Goal: Information Seeking & Learning: Find specific fact

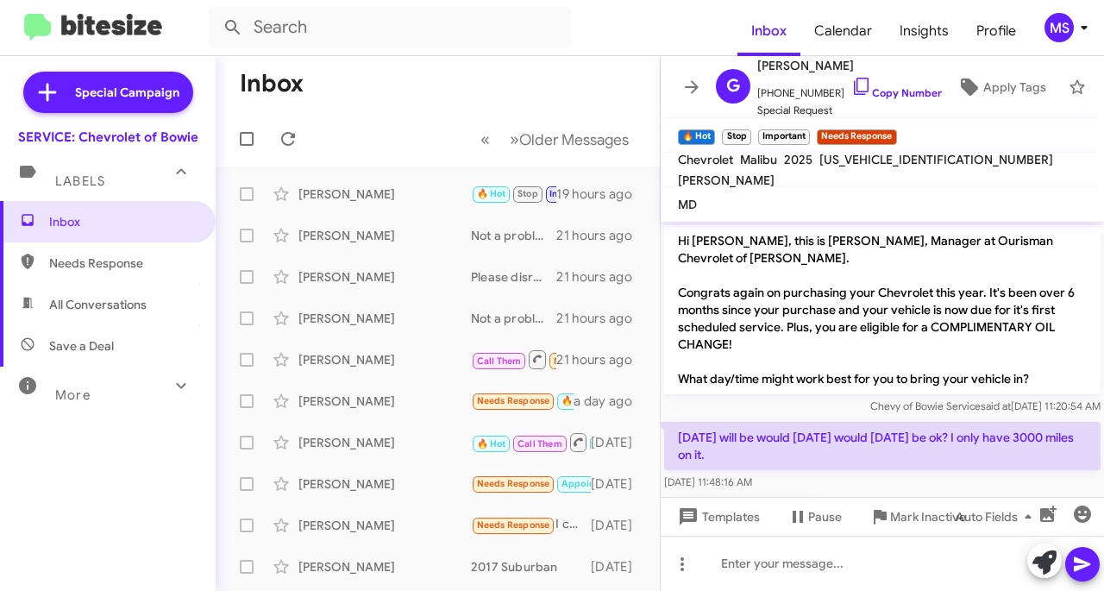
scroll to position [509, 0]
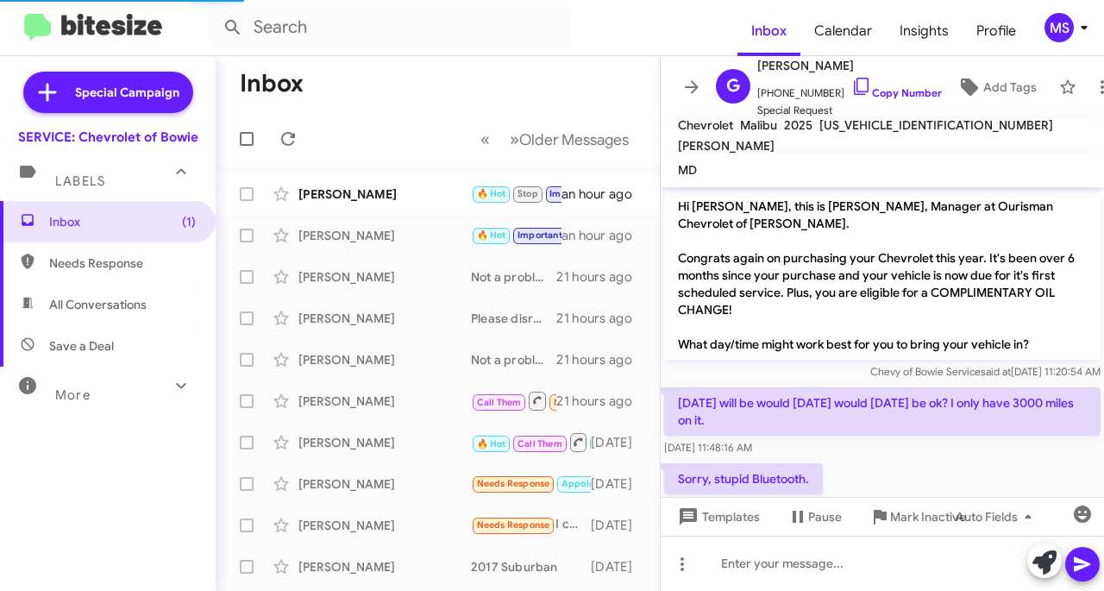
scroll to position [617, 0]
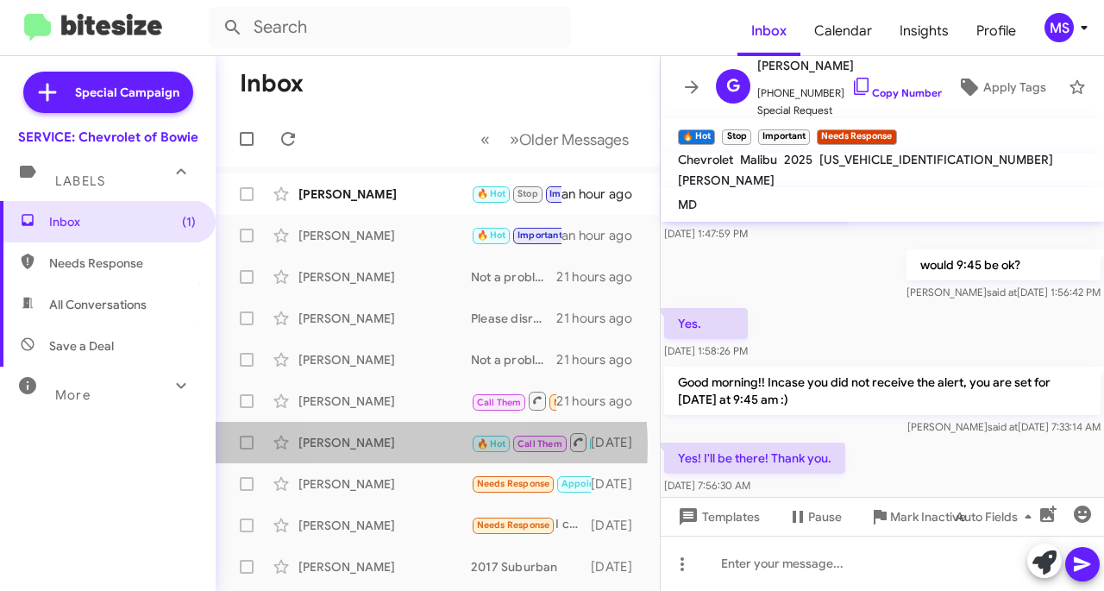
click at [369, 445] on div "[PERSON_NAME]" at bounding box center [384, 442] width 172 height 17
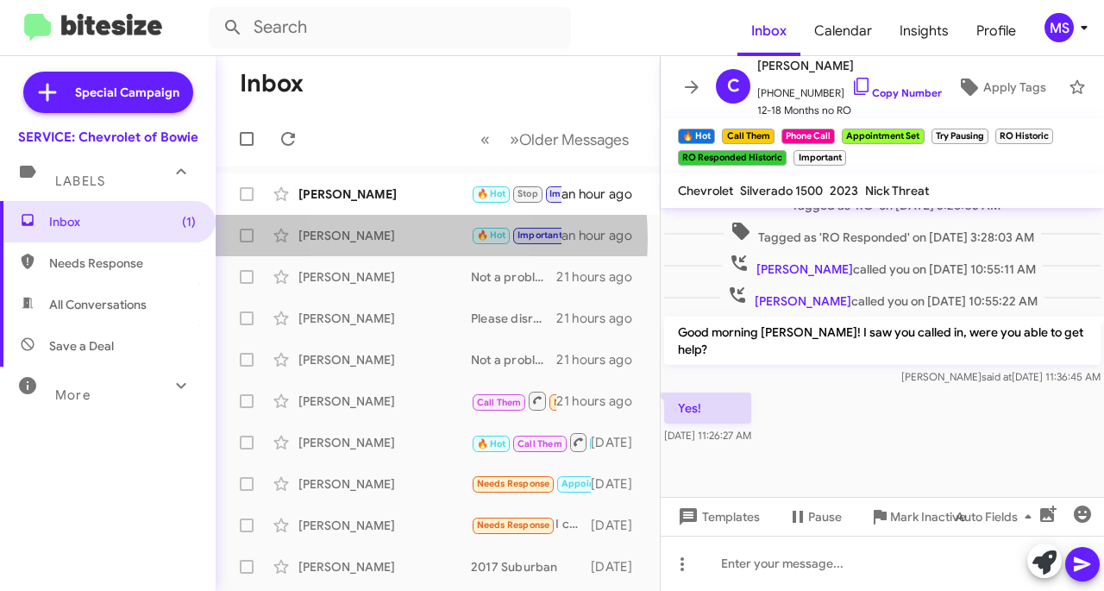
click at [369, 238] on div "[PERSON_NAME]" at bounding box center [384, 235] width 172 height 17
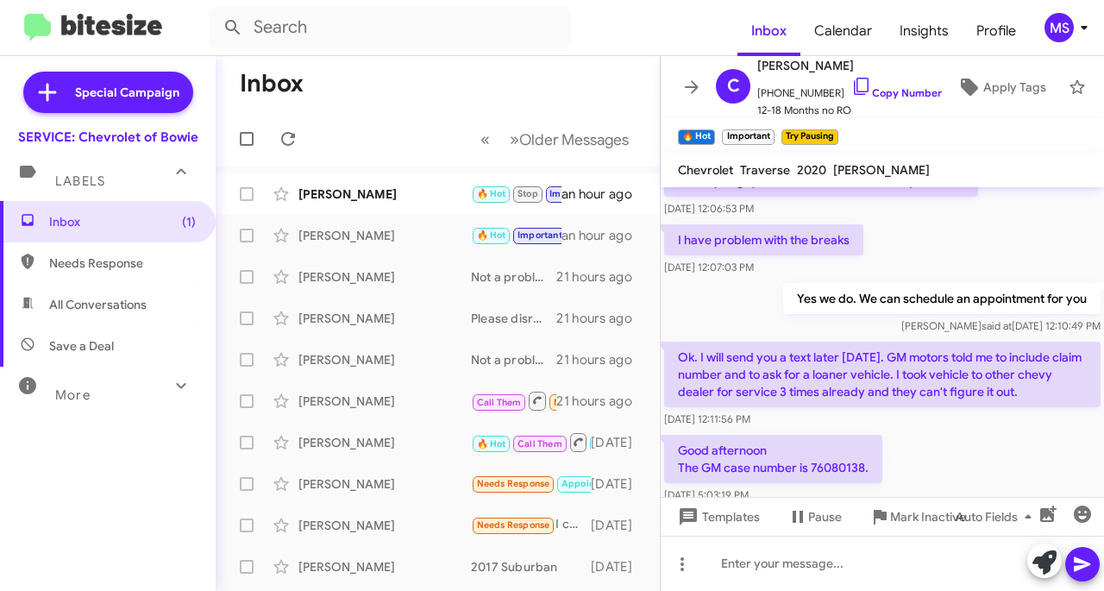
scroll to position [1298, 0]
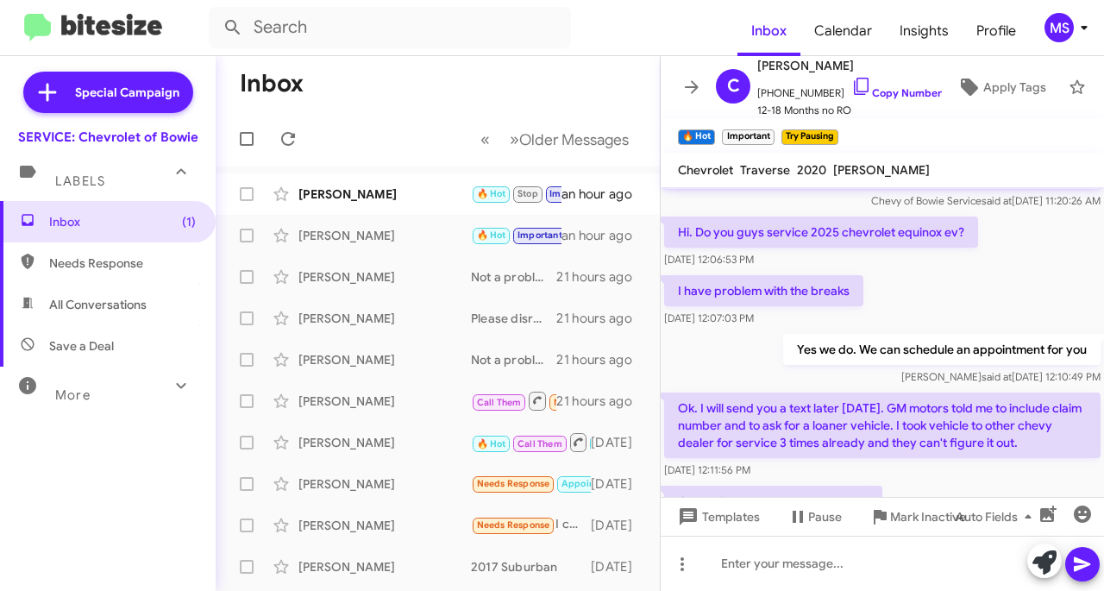
click at [885, 86] on link "Copy Number" at bounding box center [896, 92] width 91 height 13
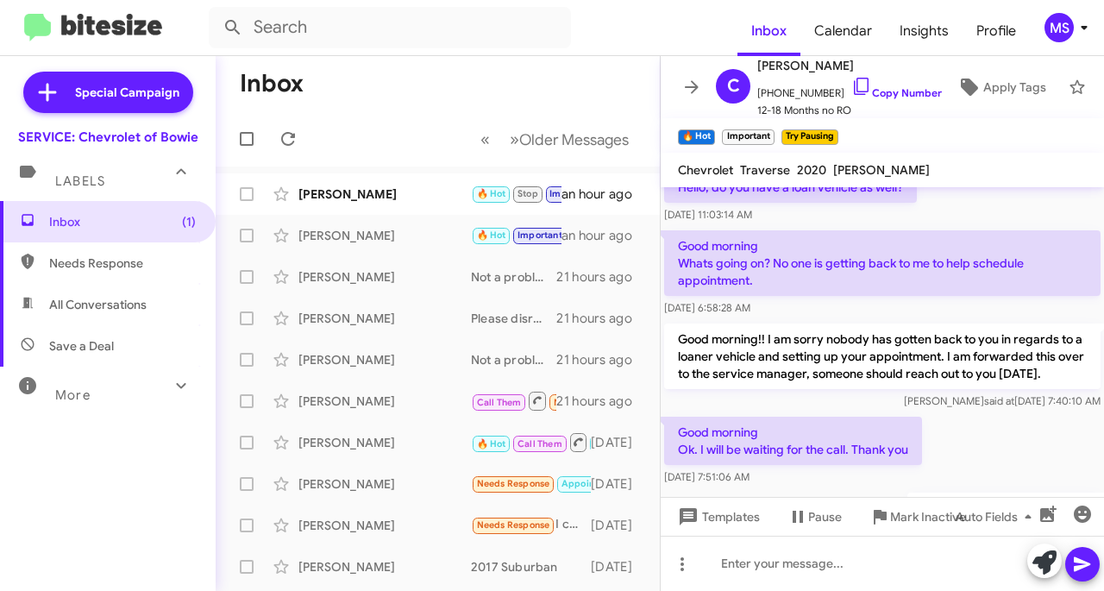
scroll to position [1729, 0]
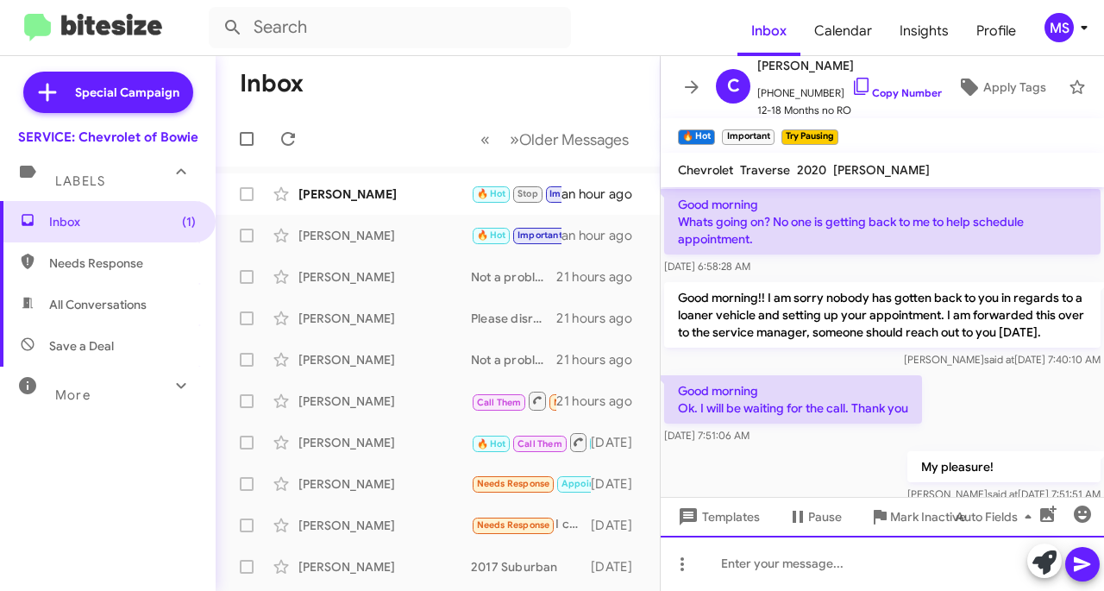
click at [796, 560] on div at bounding box center [881, 562] width 443 height 55
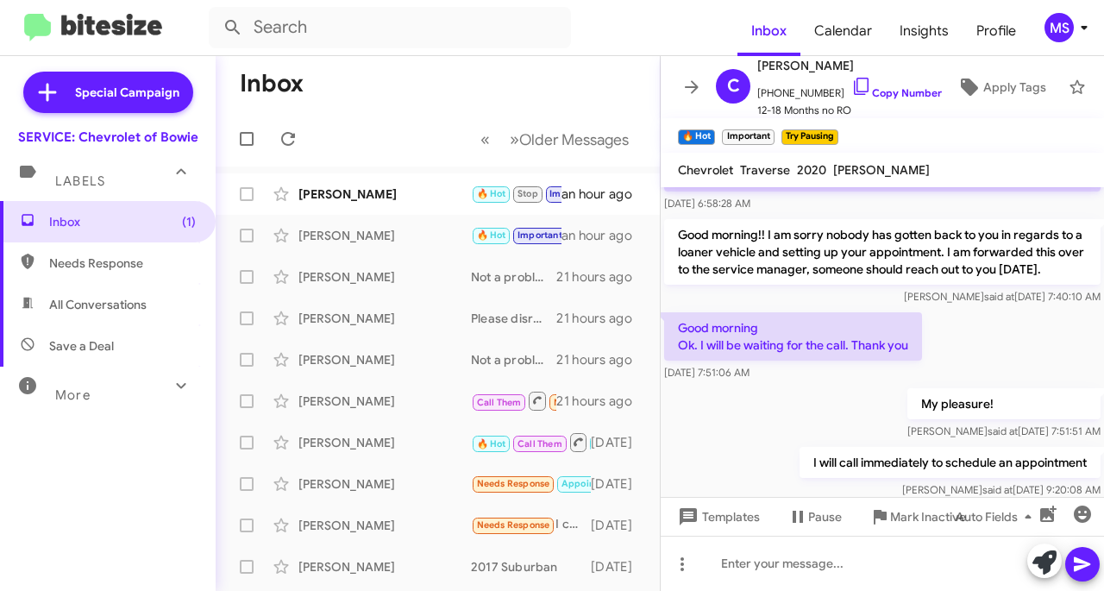
click at [888, 86] on link "Copy Number" at bounding box center [896, 92] width 91 height 13
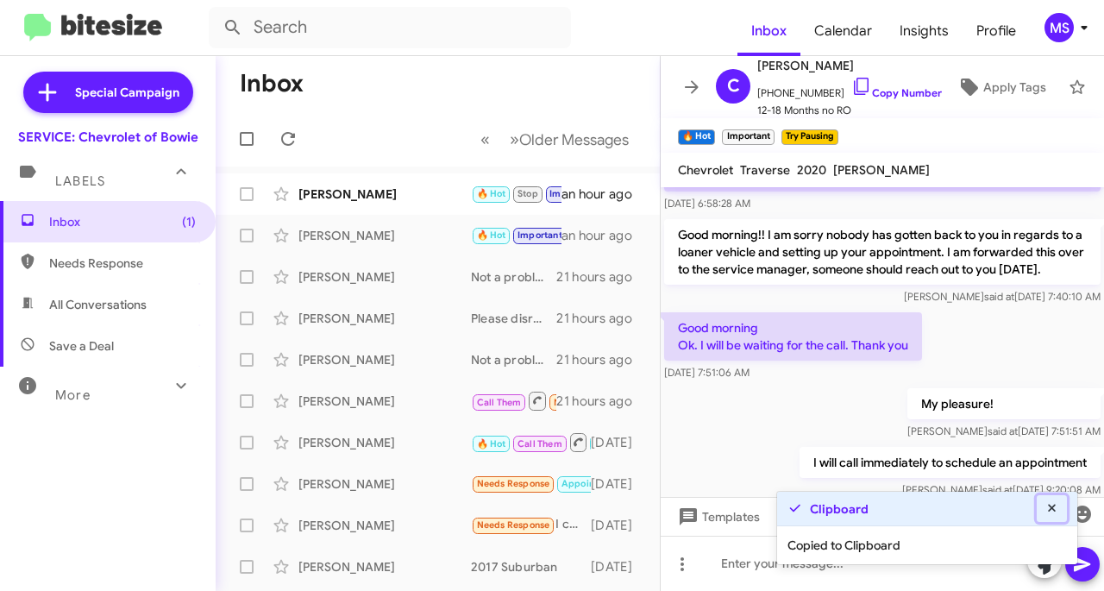
click at [1050, 511] on icon at bounding box center [1052, 508] width 16 height 12
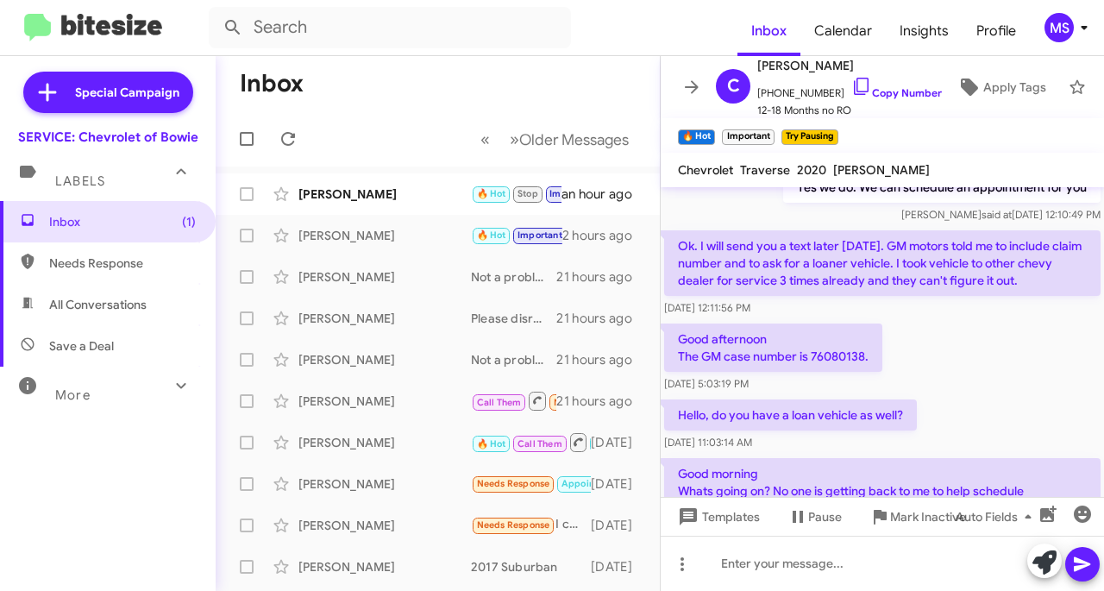
scroll to position [1361, 0]
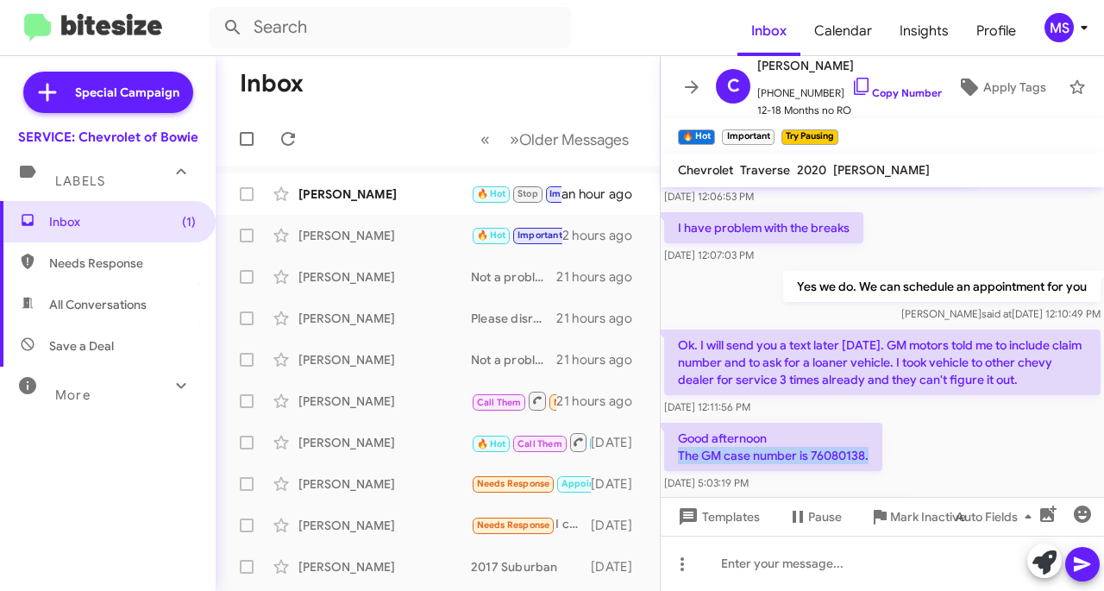
drag, startPoint x: 746, startPoint y: 352, endPoint x: 679, endPoint y: 353, distance: 66.4
click at [679, 422] on p "Good afternoon The GM case number is 76080138." at bounding box center [773, 446] width 218 height 48
copy p "The GM case number is 76080138."
click at [879, 422] on p "Good afternoon The GM case number is 76080138." at bounding box center [773, 446] width 218 height 48
drag, startPoint x: 865, startPoint y: 352, endPoint x: 700, endPoint y: 352, distance: 164.7
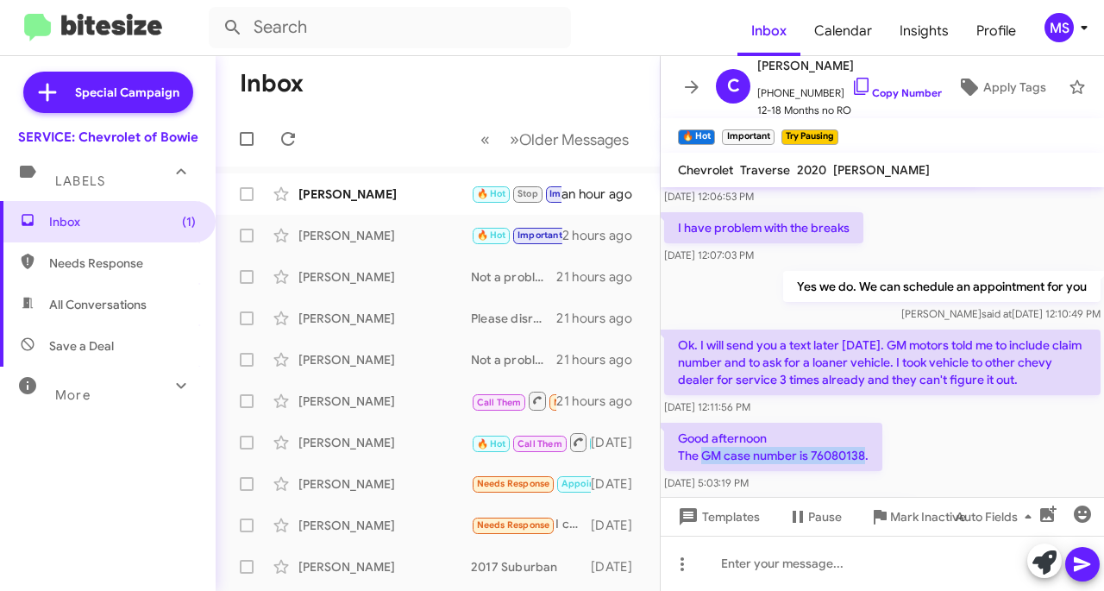
click at [700, 422] on p "Good afternoon The GM case number is 76080138." at bounding box center [773, 446] width 218 height 48
copy p "GM case number is 76080138"
click at [432, 197] on div "[PERSON_NAME]" at bounding box center [384, 193] width 172 height 17
